Goal: Information Seeking & Learning: Learn about a topic

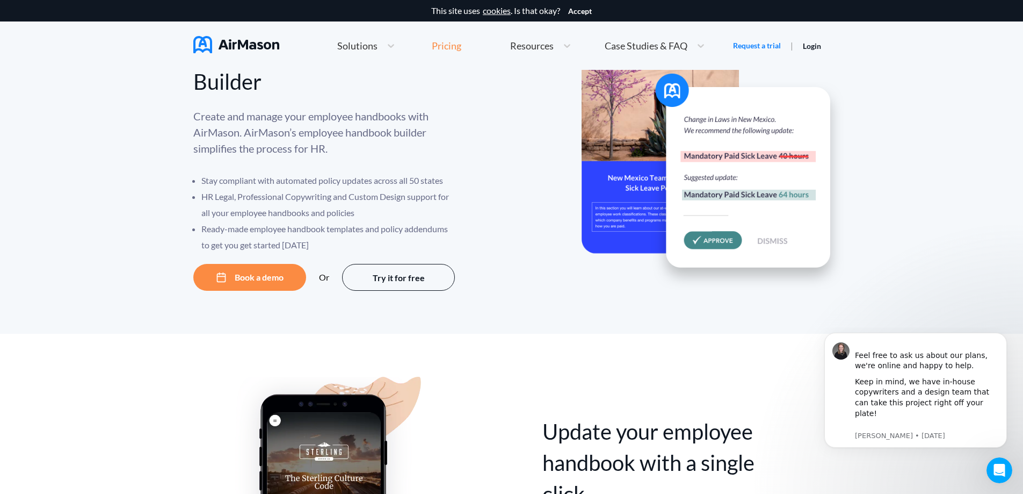
click at [446, 46] on div "Pricing" at bounding box center [447, 46] width 30 height 10
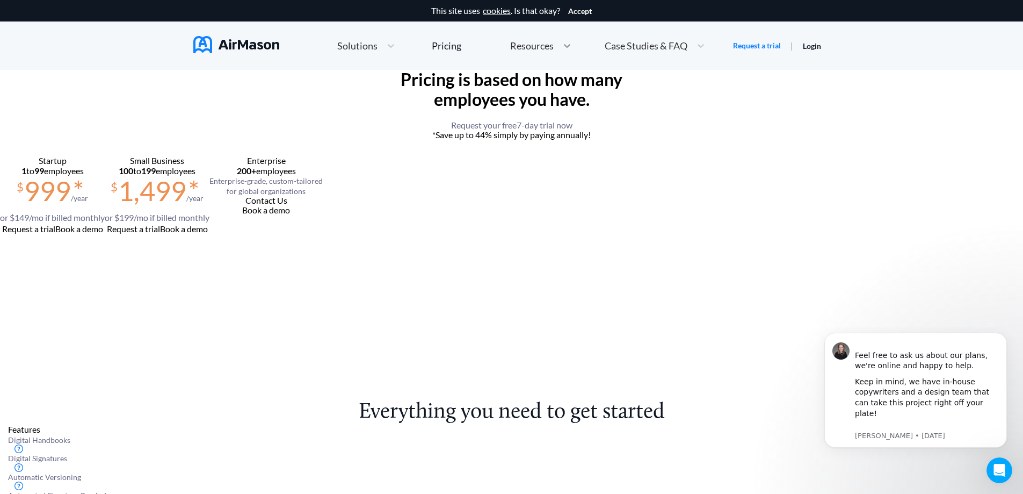
click at [562, 46] on icon at bounding box center [567, 45] width 11 height 11
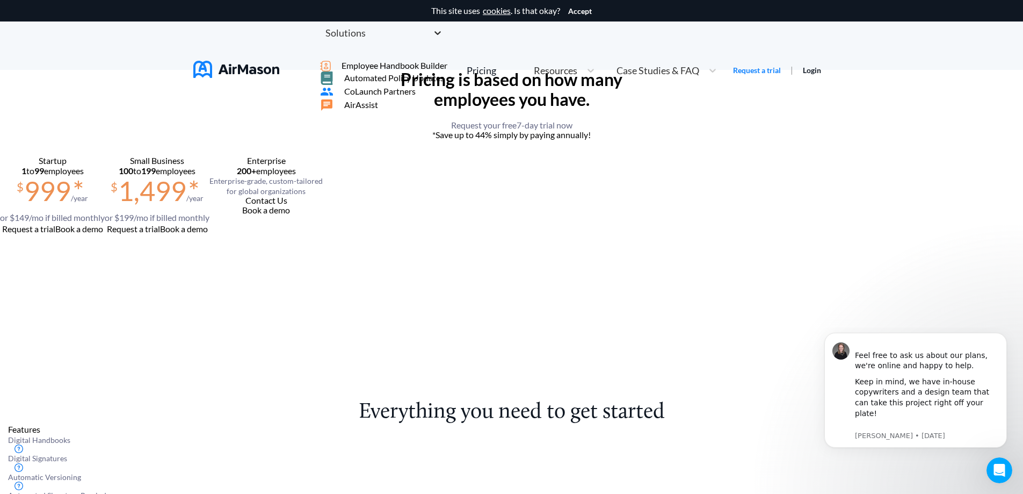
click at [432, 38] on icon at bounding box center [437, 32] width 11 height 11
click at [398, 70] on span "Employee Handbook Builder" at bounding box center [395, 66] width 106 height 10
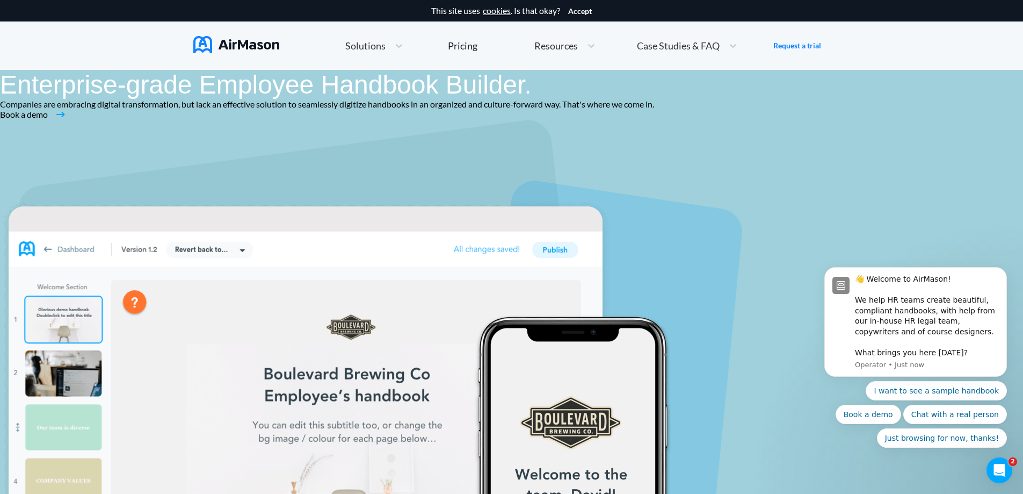
click at [555, 50] on span "Resources" at bounding box center [556, 46] width 44 height 10
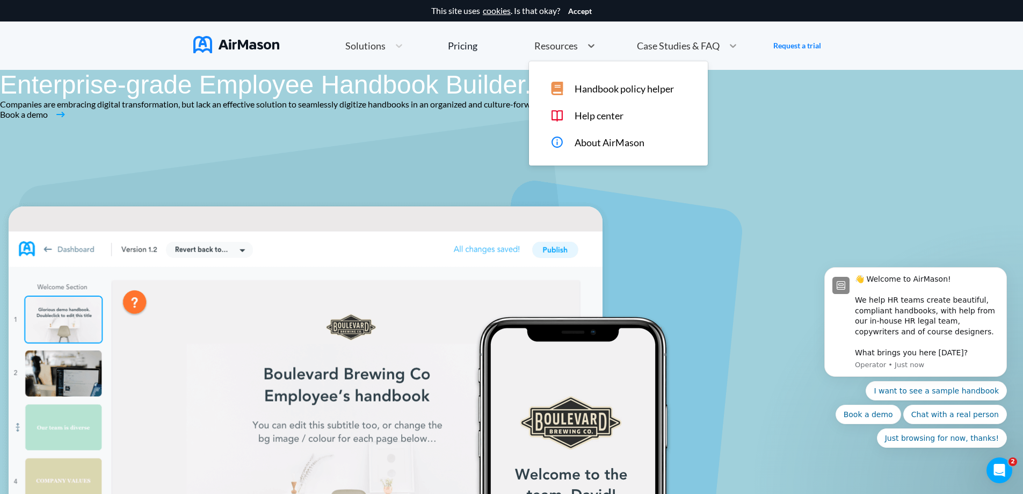
click at [733, 48] on icon at bounding box center [733, 45] width 11 height 11
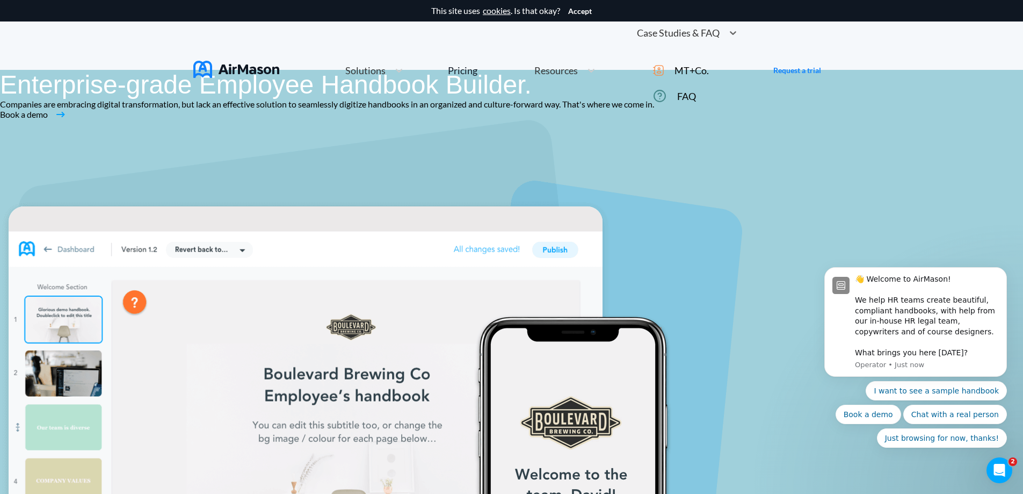
click at [683, 76] on span "MT+Co." at bounding box center [692, 70] width 34 height 11
